Goal: Information Seeking & Learning: Learn about a topic

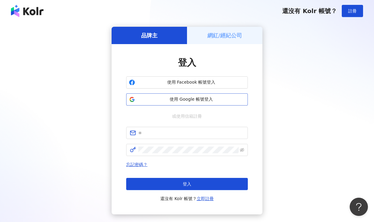
click at [189, 99] on span "使用 Google 帳號登入" at bounding box center [191, 99] width 108 height 6
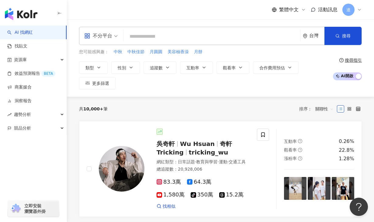
click at [221, 108] on div "共 10,000+ 筆 排序： 關聯性" at bounding box center [220, 109] width 283 height 10
click at [92, 69] on span "類型" at bounding box center [89, 67] width 9 height 5
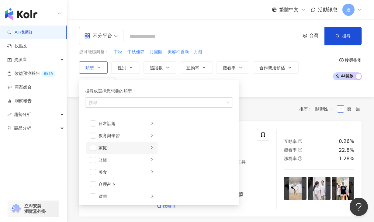
click at [112, 149] on div "家庭" at bounding box center [124, 147] width 50 height 7
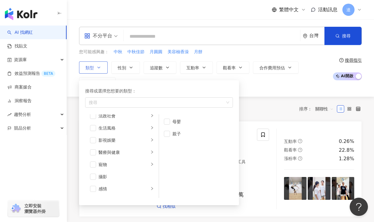
scroll to position [132, 0]
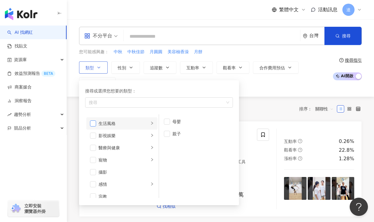
click at [92, 126] on span "button" at bounding box center [93, 123] width 6 height 6
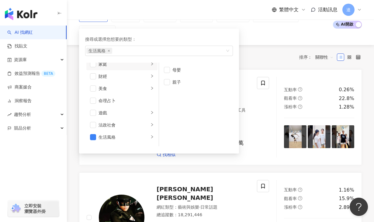
scroll to position [0, 0]
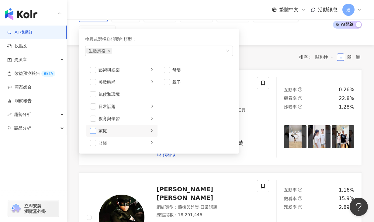
click at [93, 128] on span "button" at bounding box center [93, 131] width 6 height 6
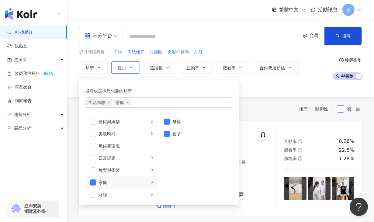
click at [131, 68] on icon "button" at bounding box center [131, 67] width 5 height 5
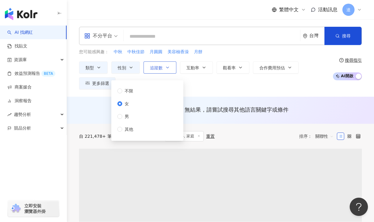
click at [162, 69] on span "追蹤數" at bounding box center [156, 67] width 13 height 5
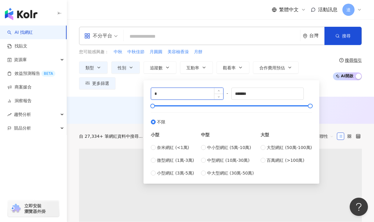
click at [191, 94] on input "*" at bounding box center [187, 94] width 72 height 12
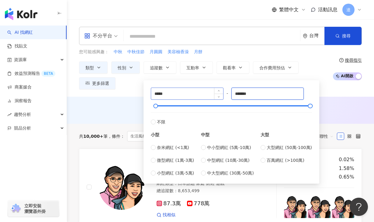
drag, startPoint x: 269, startPoint y: 91, endPoint x: 209, endPoint y: 91, distance: 60.8
click at [209, 91] on div "***** - ******* 不限 小型 奈米網紅 (<1萬) 微型網紅 (1萬-3萬) 小型網紅 (3萬-5萬) 中型 中小型網紅 (5萬-10萬) 中型…" at bounding box center [231, 132] width 161 height 89
click at [258, 95] on input "*******" at bounding box center [268, 94] width 72 height 12
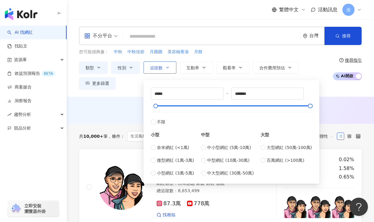
click at [171, 67] on button "追蹤數" at bounding box center [160, 67] width 33 height 12
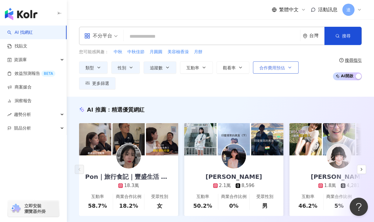
click at [280, 69] on span "合作費用預估" at bounding box center [272, 67] width 26 height 5
click at [141, 82] on div "類型 性別 追蹤數 互動率 觀看率 合作費用預估 更多篩選 不限 女 男 其他 ***** - ******* 不限 小型 奈米網紅 (<1萬) 微型網紅 (…" at bounding box center [204, 75] width 251 height 28
click at [95, 86] on button "更多篩選" at bounding box center [97, 83] width 36 height 12
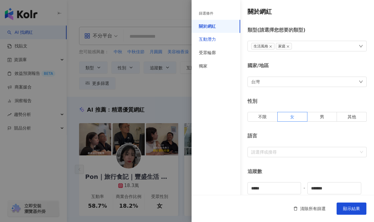
click at [199, 36] on div "互動潛力" at bounding box center [207, 39] width 17 height 6
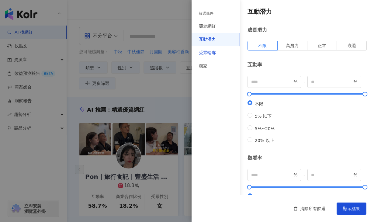
click at [208, 53] on div "受眾輪廓" at bounding box center [207, 53] width 17 height 6
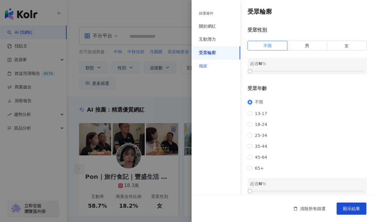
click at [210, 62] on div "獨家" at bounding box center [216, 66] width 49 height 13
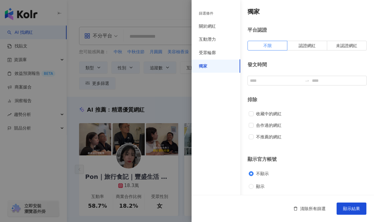
scroll to position [2, 0]
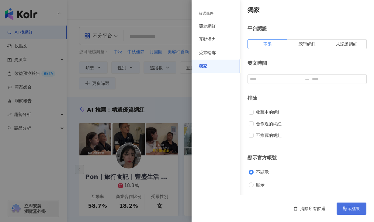
click at [356, 208] on span "顯示結果" at bounding box center [351, 208] width 17 height 5
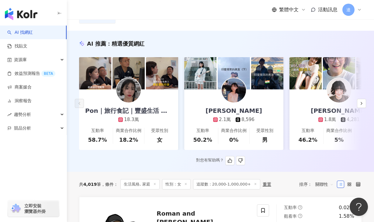
scroll to position [67, 0]
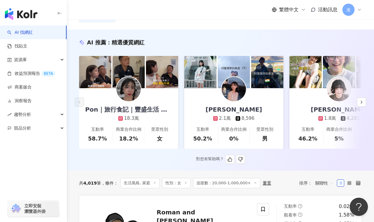
click at [132, 85] on img at bounding box center [128, 89] width 24 height 24
click at [160, 111] on div "Pon｜旅行食記｜豐盛生活 ｜穿搭分享" at bounding box center [128, 109] width 99 height 9
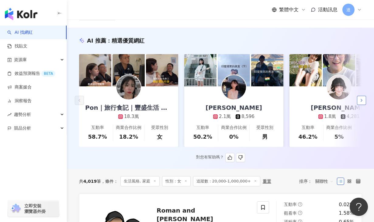
click at [364, 101] on icon "button" at bounding box center [361, 100] width 5 height 5
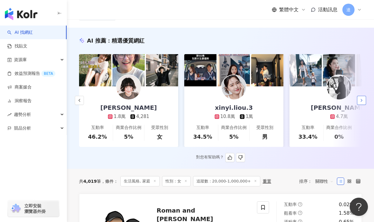
click at [364, 101] on icon "button" at bounding box center [361, 100] width 5 height 5
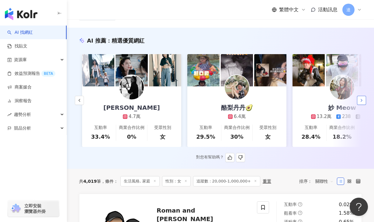
scroll to position [0, 421]
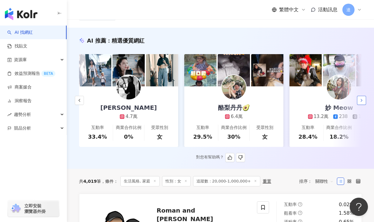
click at [363, 100] on icon "button" at bounding box center [361, 100] width 5 height 5
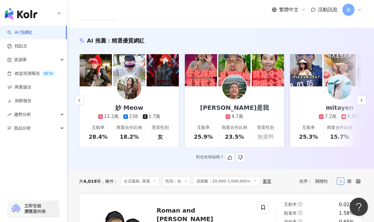
scroll to position [0, 631]
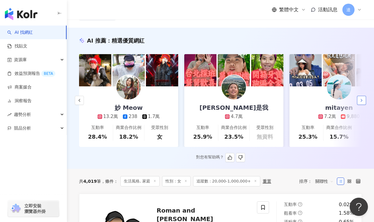
click at [364, 103] on button "button" at bounding box center [361, 100] width 9 height 9
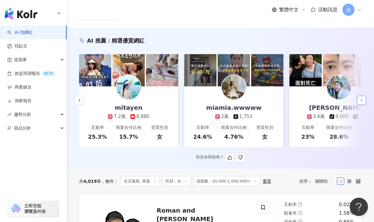
click at [364, 103] on button "button" at bounding box center [361, 100] width 9 height 9
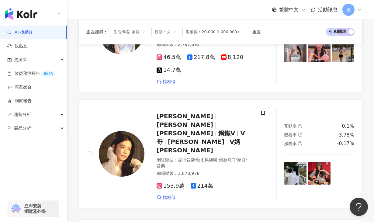
scroll to position [1257, 0]
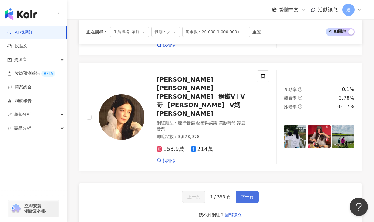
click at [250, 191] on button "下一頁" at bounding box center [247, 197] width 23 height 12
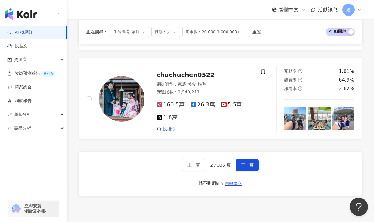
scroll to position [1338, 0]
click at [253, 159] on button "下一頁" at bounding box center [247, 165] width 23 height 12
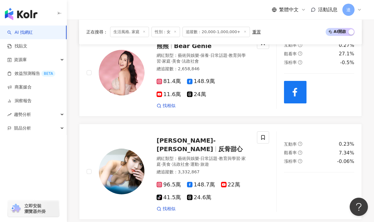
scroll to position [865, 0]
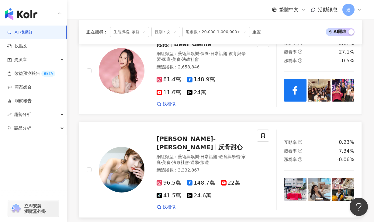
click at [218, 144] on span "反骨甜心" at bounding box center [230, 147] width 24 height 7
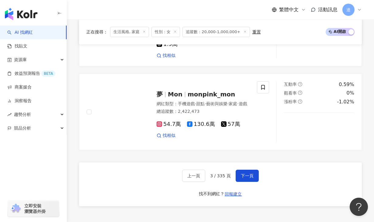
scroll to position [1311, 0]
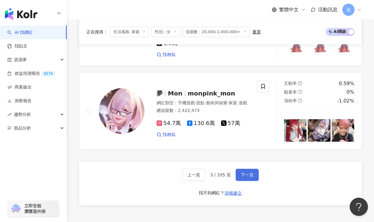
click at [247, 169] on button "下一頁" at bounding box center [247, 175] width 23 height 12
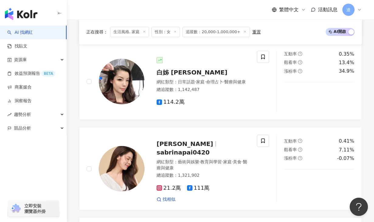
scroll to position [874, 0]
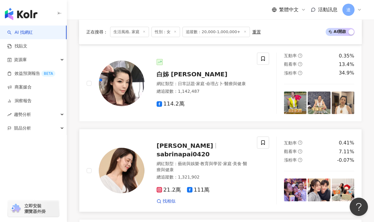
click at [196, 151] on span "sabrinapai0420" at bounding box center [183, 154] width 53 height 7
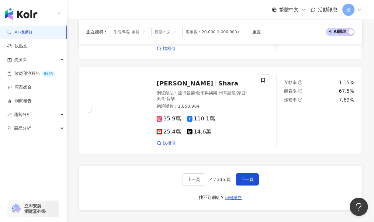
scroll to position [1230, 0]
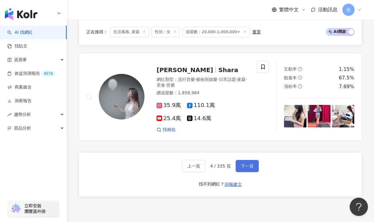
click at [247, 164] on span "下一頁" at bounding box center [247, 166] width 13 height 5
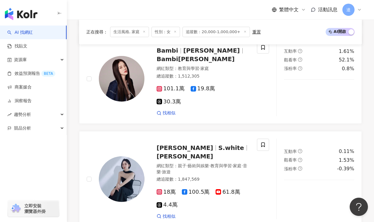
scroll to position [1220, 0]
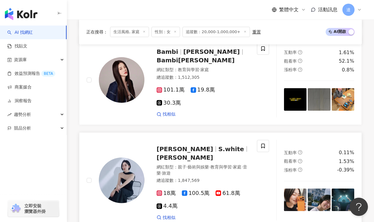
click at [165, 190] on span "18萬" at bounding box center [166, 193] width 19 height 6
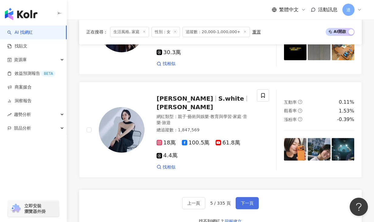
click at [247, 201] on span "下一頁" at bounding box center [247, 203] width 13 height 5
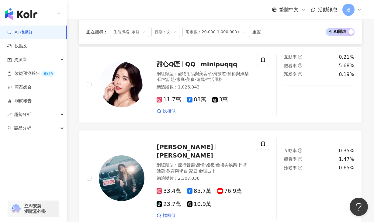
scroll to position [1272, 0]
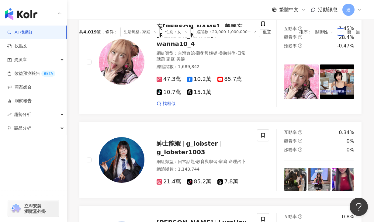
scroll to position [0, 0]
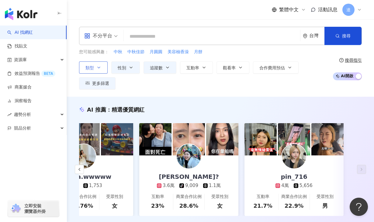
click at [99, 64] on button "類型" at bounding box center [93, 67] width 29 height 12
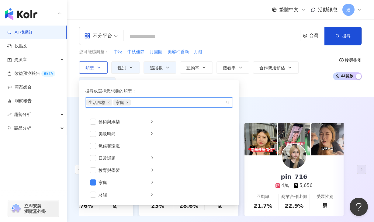
click at [109, 102] on icon "close" at bounding box center [109, 103] width 2 height 2
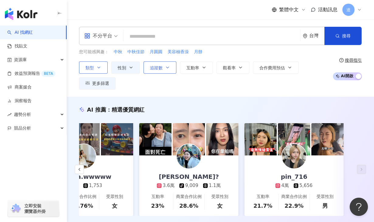
click at [160, 67] on span "追蹤數" at bounding box center [156, 67] width 13 height 5
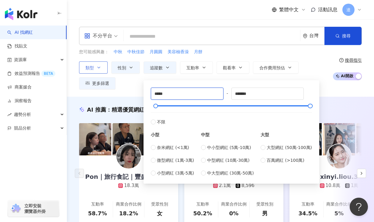
drag, startPoint x: 171, startPoint y: 95, endPoint x: 132, endPoint y: 93, distance: 39.9
click at [132, 93] on div "不分平台 台灣 搜尋 您可能感興趣： 中秋 中秋佳節 月圓圓 美容柚香澡 月餅 類型 性別 追蹤數 互動率 觀看率 合作費用預估 更多篩選 篩選條件 關於網紅…" at bounding box center [220, 57] width 307 height 77
type input "******"
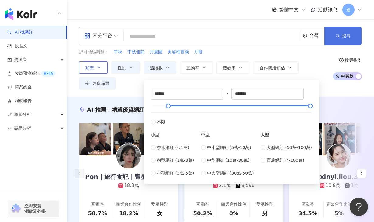
click at [354, 36] on button "搜尋" at bounding box center [342, 36] width 37 height 18
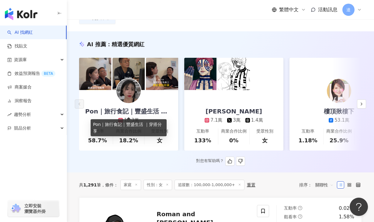
scroll to position [79, 0]
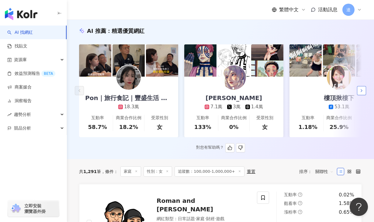
click at [360, 91] on icon "button" at bounding box center [361, 90] width 5 height 5
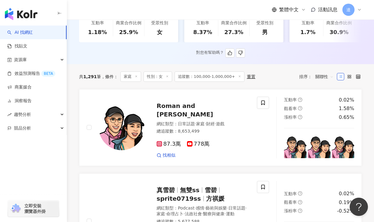
scroll to position [0, 0]
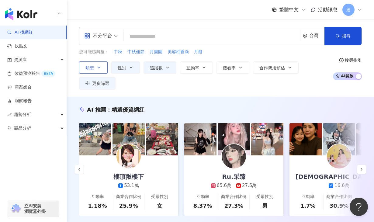
click at [148, 36] on input "search" at bounding box center [211, 37] width 171 height 12
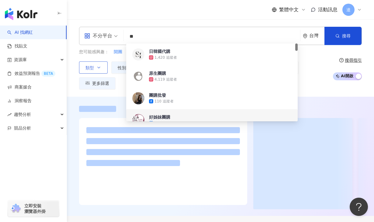
click at [325, 94] on div "不分平台 ** 台灣 搜尋 7fc8ba72-5db7-41ad-b9ad-116a75ccf279 9129afb1-ebf1-409b-820a-0da8…" at bounding box center [220, 57] width 307 height 77
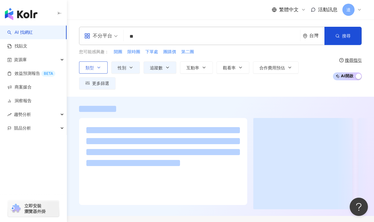
drag, startPoint x: 150, startPoint y: 38, endPoint x: 69, endPoint y: 21, distance: 82.6
click at [73, 23] on div "不分平台 ** 台灣 搜尋 7fc8ba72-5db7-41ad-b9ad-116a75ccf279 9129afb1-ebf1-409b-820a-0da8…" at bounding box center [220, 57] width 307 height 77
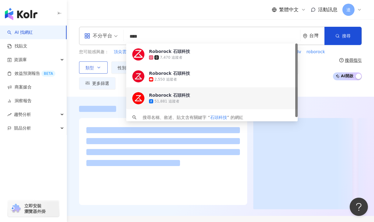
type input "****"
click at [327, 90] on div "不分平台 **** 台灣 搜尋 c64f3384-fb85-4f70-ac8b-fe8b6ac9d445 c35e79ed-8978-4452-a4c3-72…" at bounding box center [220, 57] width 307 height 77
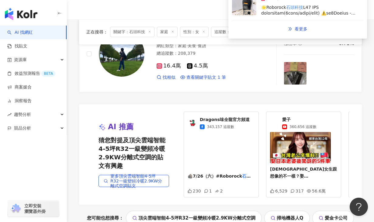
scroll to position [1310, 0]
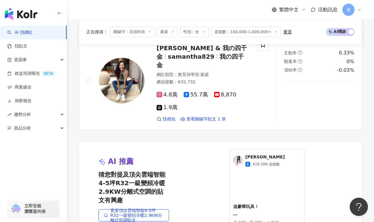
scroll to position [1276, 0]
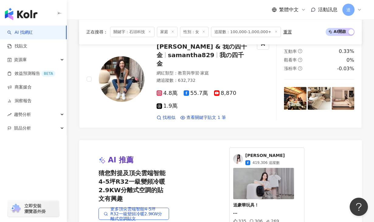
click at [267, 153] on span "[PERSON_NAME]" at bounding box center [265, 156] width 40 height 6
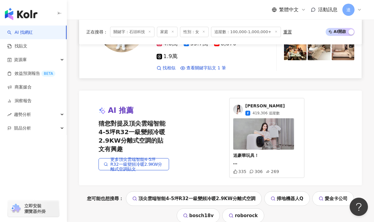
scroll to position [1419, 0]
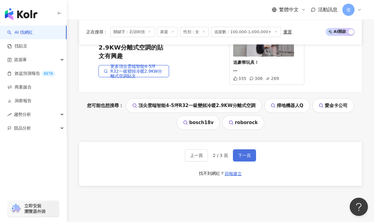
click at [235, 149] on button "下一頁" at bounding box center [244, 155] width 23 height 12
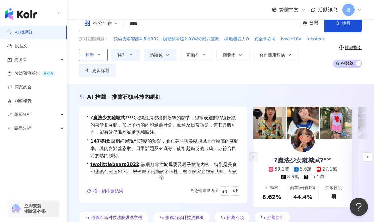
scroll to position [0, 0]
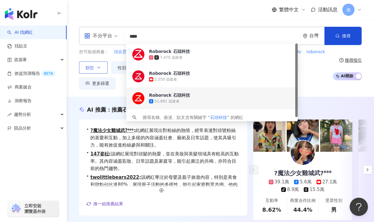
click at [154, 37] on input "****" at bounding box center [211, 37] width 171 height 12
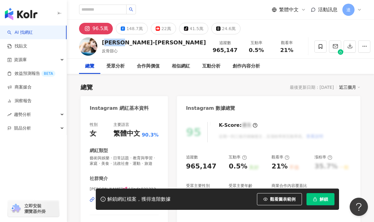
drag, startPoint x: 136, startPoint y: 43, endPoint x: 103, endPoint y: 42, distance: 33.5
click at [102, 42] on div "琳妲-林羿禎 反骨甜心 追蹤數 965,147 互動率 0.5% 觀看率 21%" at bounding box center [220, 46] width 307 height 24
copy div "妲-林羿禎"
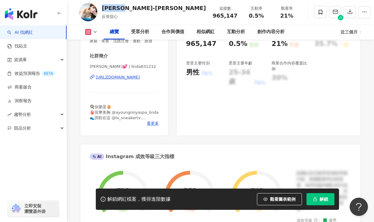
scroll to position [124, 0]
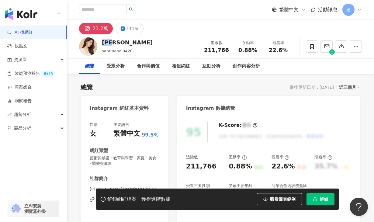
drag, startPoint x: 124, startPoint y: 40, endPoint x: 102, endPoint y: 43, distance: 22.3
click at [102, 43] on div "白家綺" at bounding box center [127, 43] width 51 height 8
copy div "白家綺"
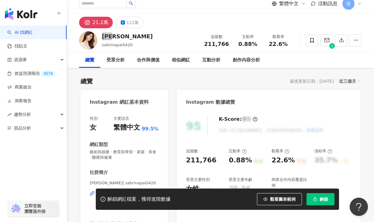
scroll to position [11, 0]
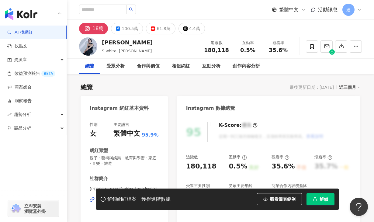
drag, startPoint x: 123, startPoint y: 41, endPoint x: 100, endPoint y: 40, distance: 23.4
click at [100, 40] on div "[PERSON_NAME]white, [PERSON_NAME] 追蹤數 180,118 互動率 0.5% 觀看率 35.6%" at bounding box center [220, 46] width 307 height 24
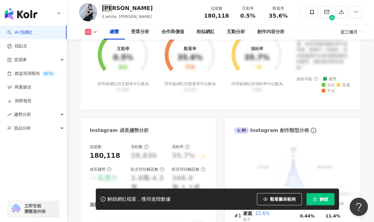
scroll to position [272, 0]
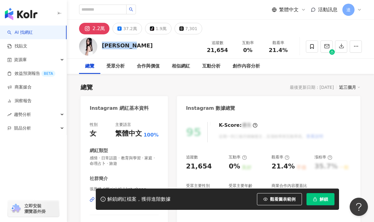
drag, startPoint x: 139, startPoint y: 43, endPoint x: 103, endPoint y: 43, distance: 35.9
click at [103, 43] on div "[PERSON_NAME] 追蹤數 21,654 互動率 0% 觀看率 21.4%" at bounding box center [220, 46] width 307 height 24
copy div "[PERSON_NAME]"
click at [33, 206] on span "立即安裝 瀏覽器外掛" at bounding box center [34, 208] width 21 height 11
